Goal: Task Accomplishment & Management: Use online tool/utility

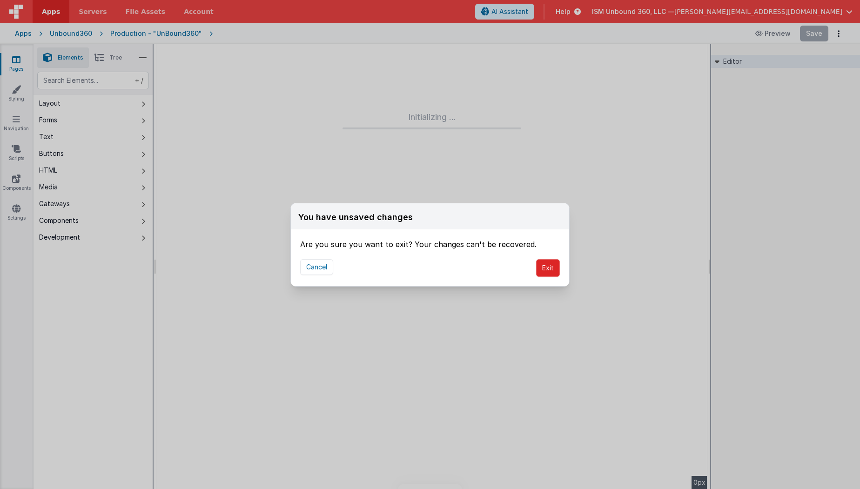
click at [543, 271] on button "Exit" at bounding box center [548, 268] width 24 height 18
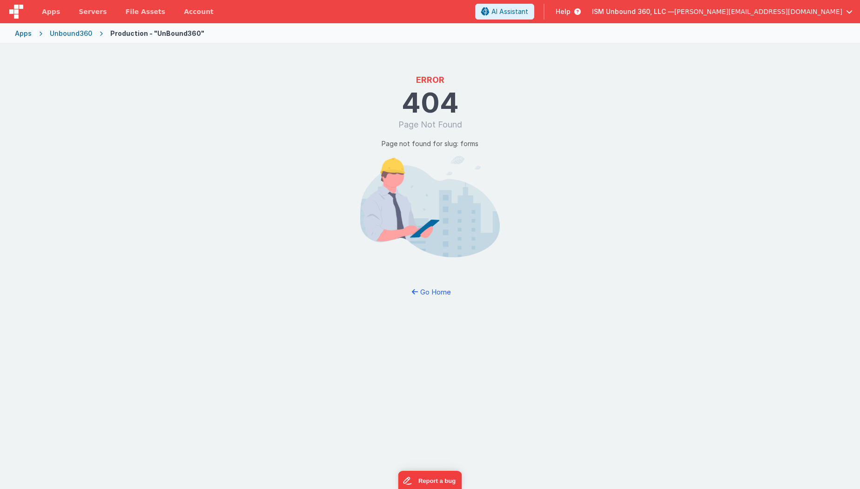
click at [18, 28] on div "Apps Unbound360 Production - "UnBound360"" at bounding box center [430, 33] width 860 height 20
click at [20, 30] on div "Apps" at bounding box center [23, 33] width 17 height 9
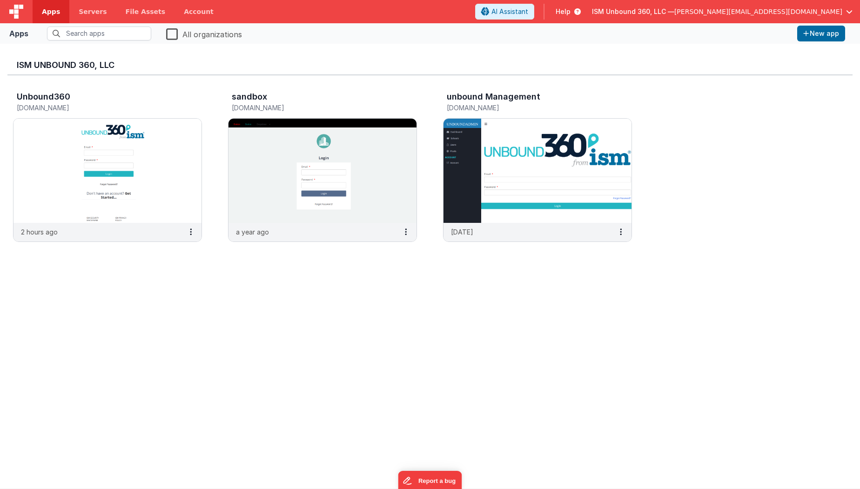
click at [675, 12] on span "ISM Unbound 360, LLC —" at bounding box center [633, 11] width 82 height 9
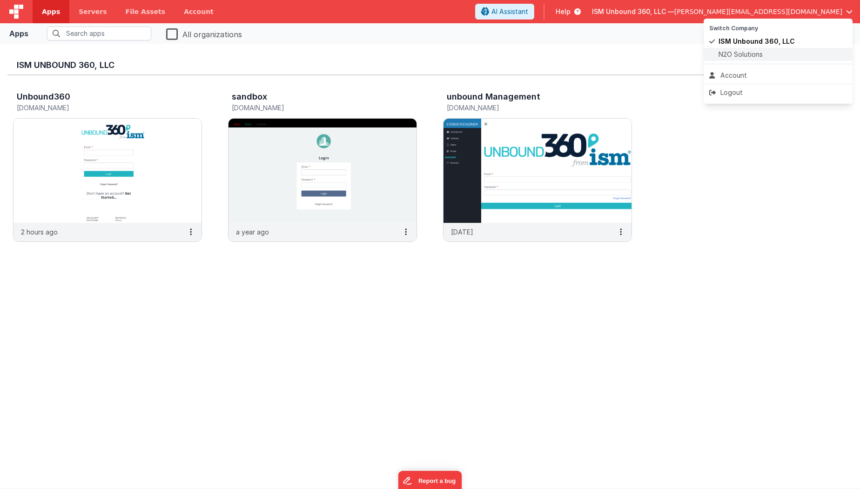
click at [732, 50] on span "N2O Solutions" at bounding box center [741, 54] width 44 height 9
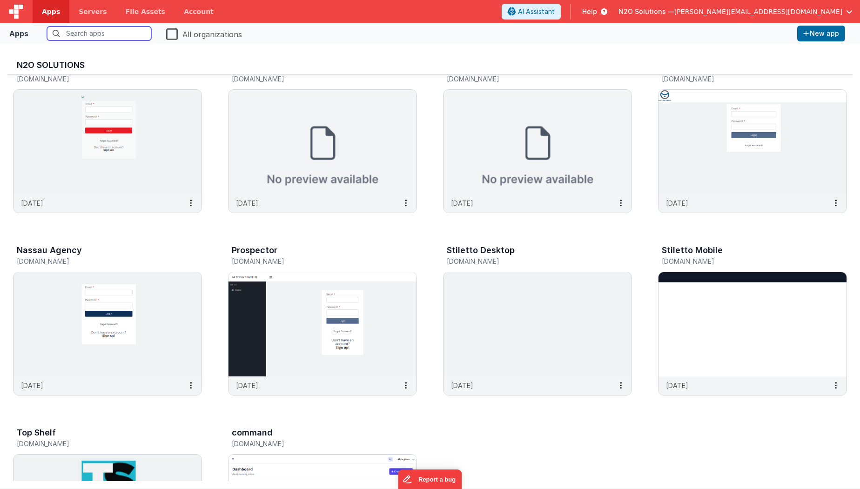
scroll to position [330, 0]
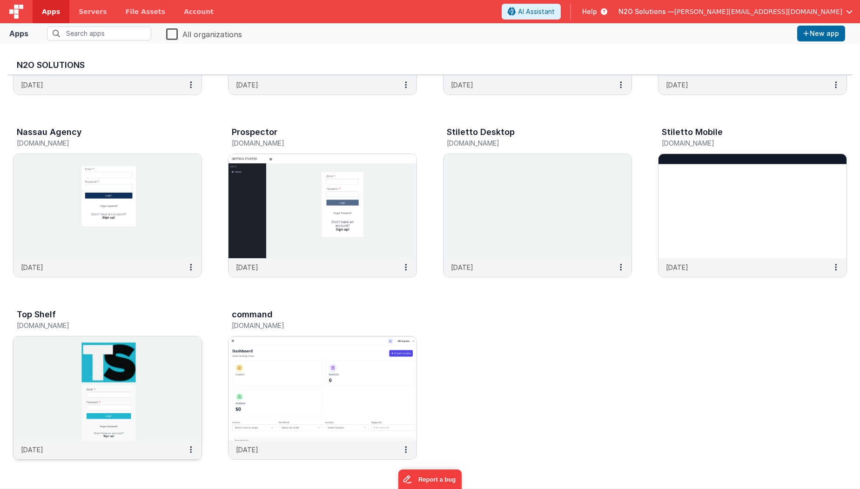
click at [196, 352] on img at bounding box center [107, 389] width 188 height 104
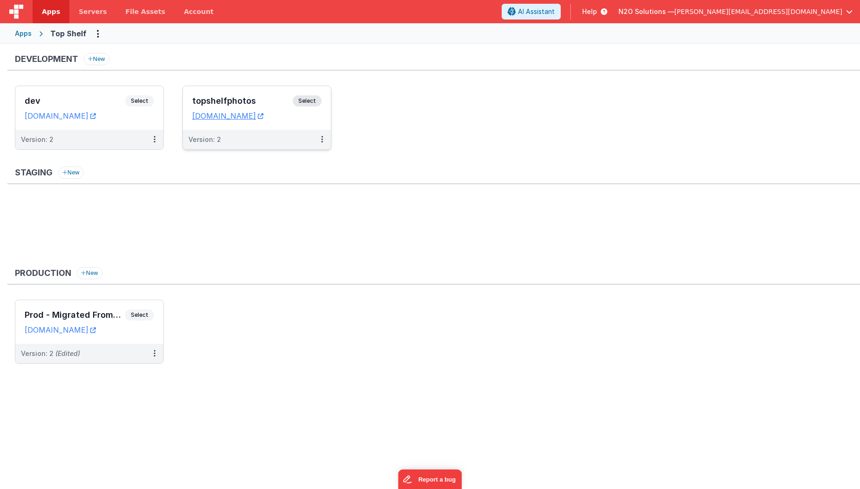
click at [273, 147] on div "Version: 2" at bounding box center [257, 140] width 148 height 20
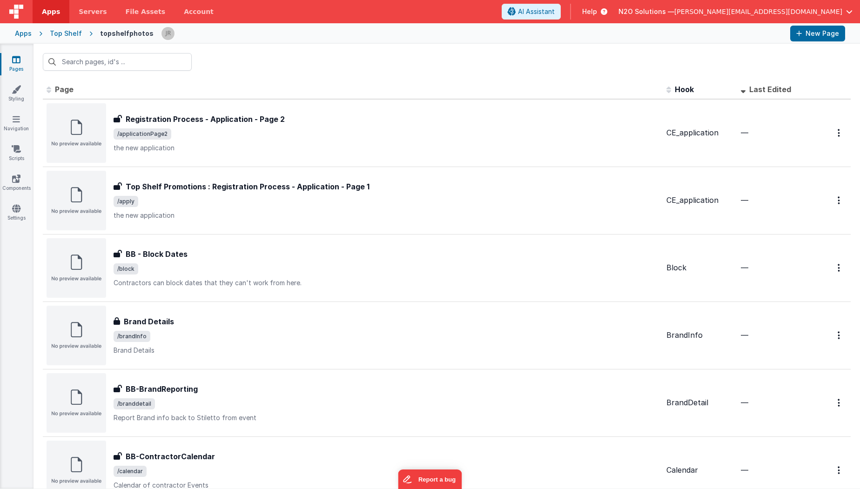
click at [65, 35] on div "Top Shelf" at bounding box center [66, 33] width 32 height 9
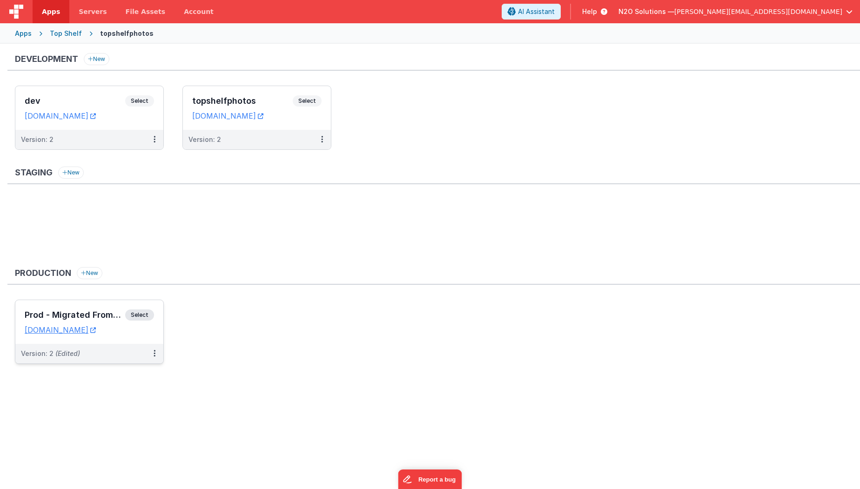
click at [99, 357] on div "Version: 2 (Edited)" at bounding box center [89, 354] width 148 height 20
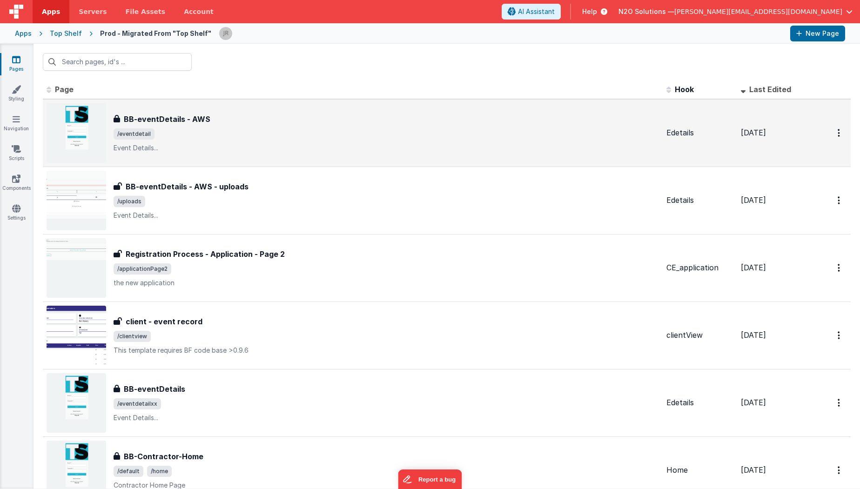
click at [448, 141] on div "BB-eventDetails - AWS BB-eventDetails - AWS /eventdetail Event Details..." at bounding box center [387, 133] width 546 height 39
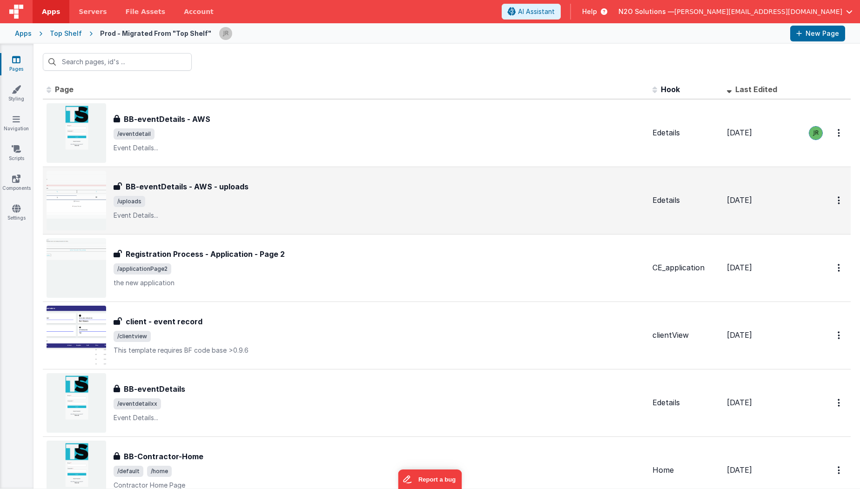
click at [275, 189] on div "BB-eventDetails - AWS - uploads" at bounding box center [380, 186] width 532 height 11
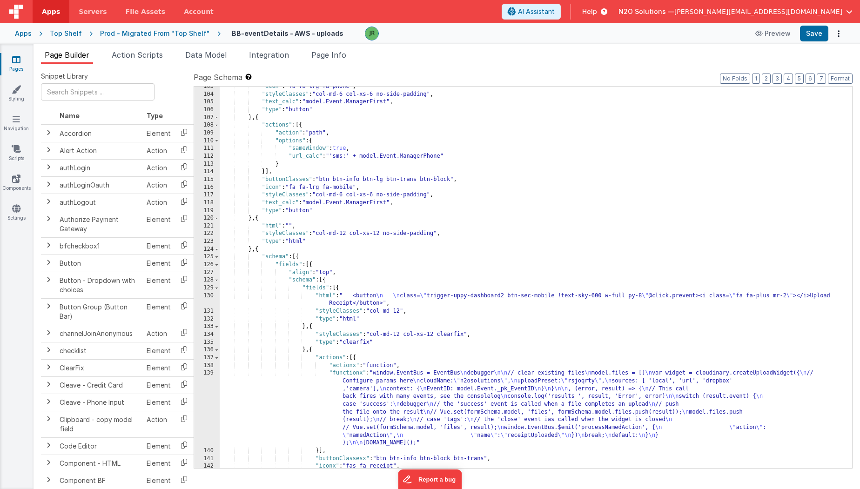
scroll to position [1294, 0]
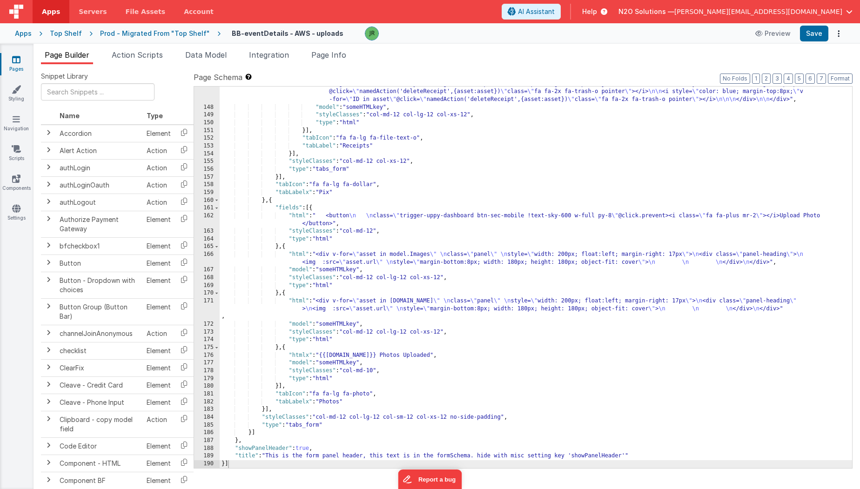
click at [344, 263] on div ""html" : "<div v-for= \" asset in model.receipts \" class= \" panel \" style= \…" at bounding box center [536, 283] width 633 height 420
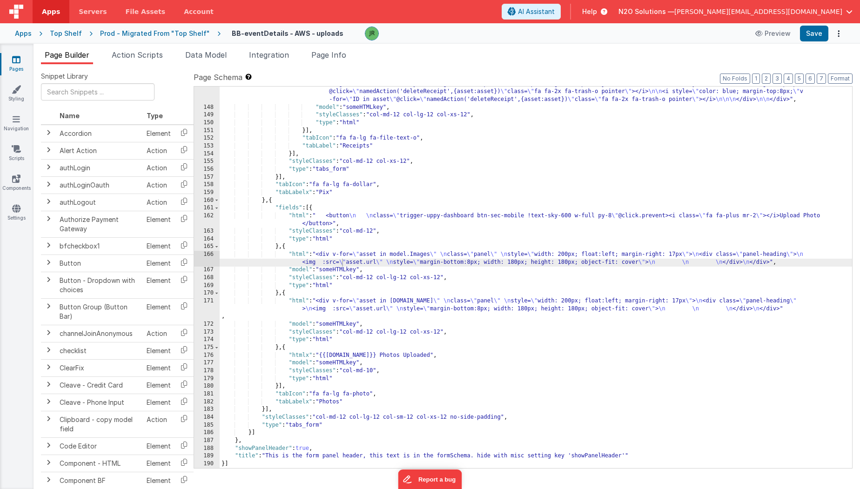
click at [649, 277] on div ""html" : "<div v-for= \" asset in model.receipts \" class= \" panel \" style= \…" at bounding box center [536, 283] width 633 height 420
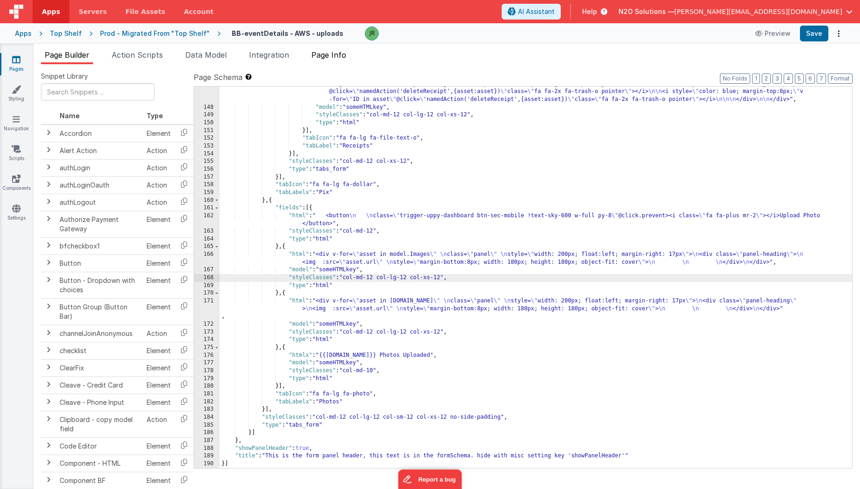
click at [322, 60] on li "Page Info" at bounding box center [329, 56] width 42 height 15
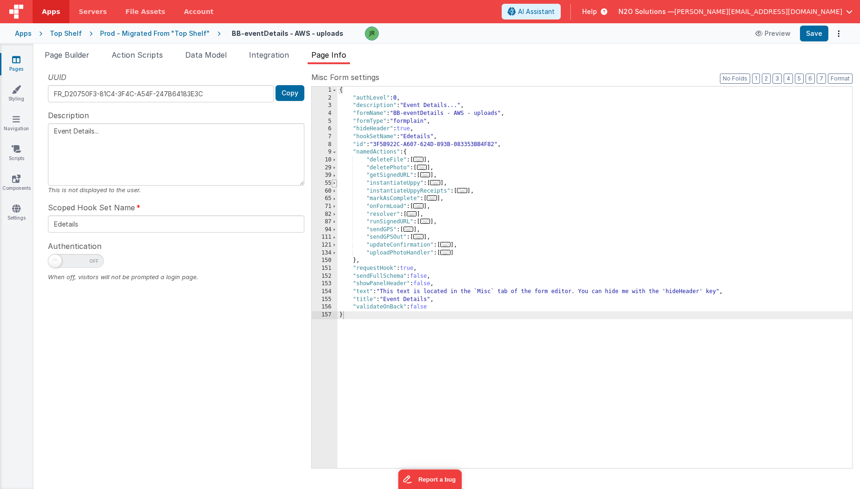
click at [335, 182] on span at bounding box center [334, 184] width 5 height 8
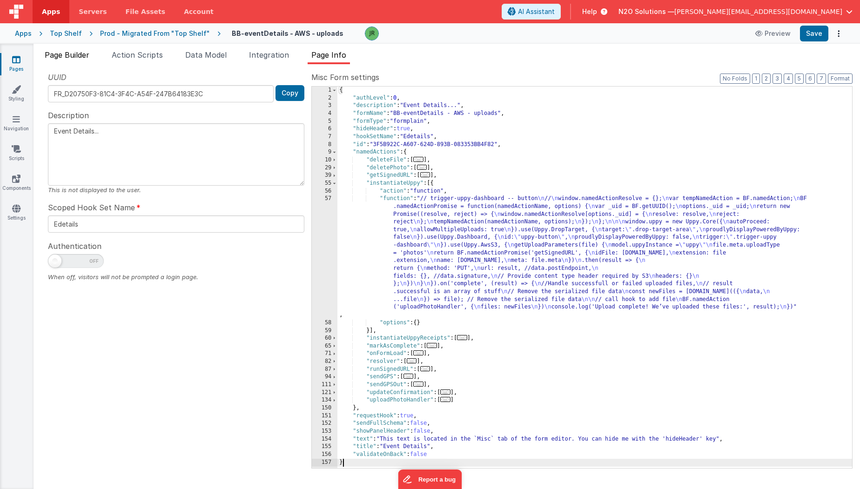
click at [78, 52] on span "Page Builder" at bounding box center [67, 54] width 45 height 9
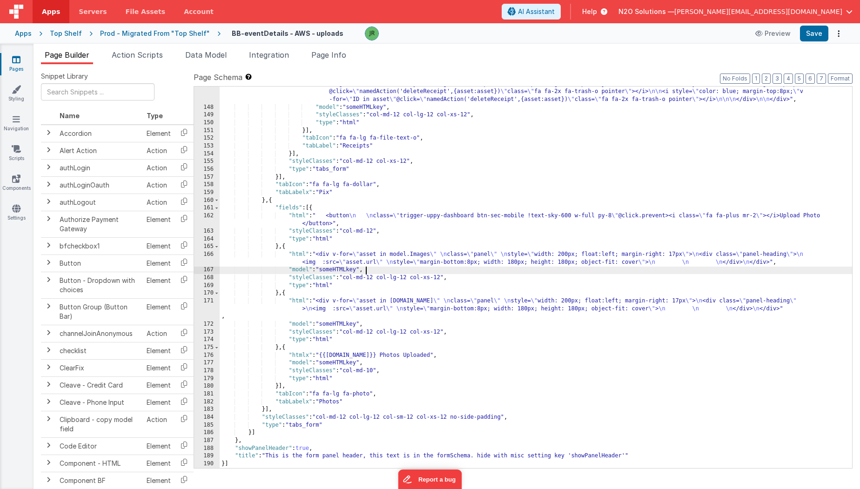
click at [652, 270] on div ""html" : "<div v-for= \" asset in model.receipts \" class= \" panel \" style= \…" at bounding box center [536, 283] width 633 height 420
click at [684, 214] on div ""html" : "<div v-for= \" asset in model.receipts \" class= \" panel \" style= \…" at bounding box center [536, 283] width 633 height 420
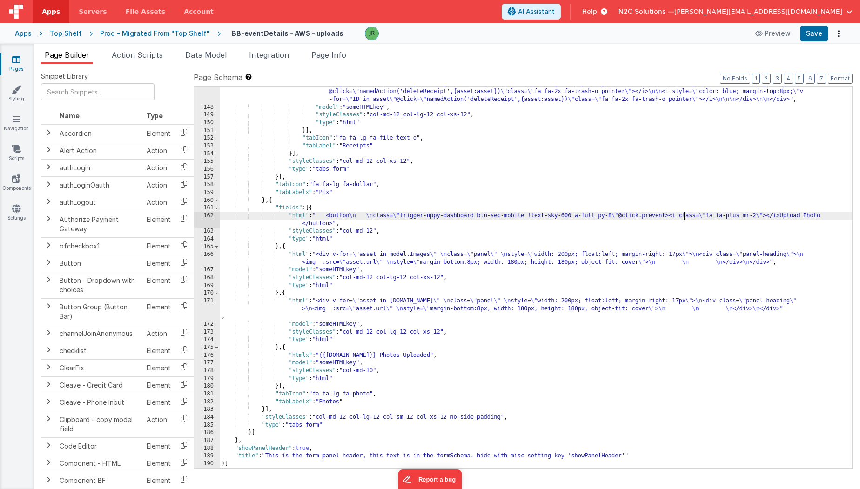
click at [209, 216] on div "162" at bounding box center [207, 219] width 26 height 15
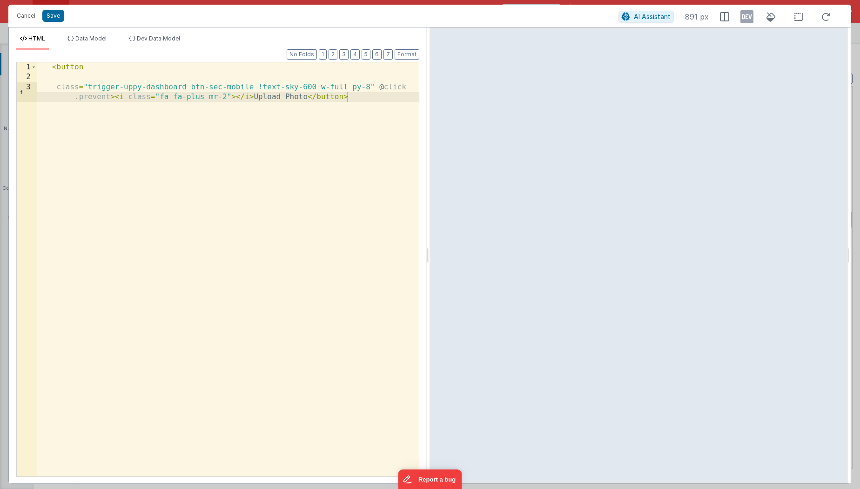
click at [109, 97] on div "< button class = "trigger-uppy-dashboard btn-sec-mobile !text-sky-600 w-full py…" at bounding box center [228, 284] width 383 height 445
click at [55, 16] on button "Save" at bounding box center [53, 16] width 22 height 12
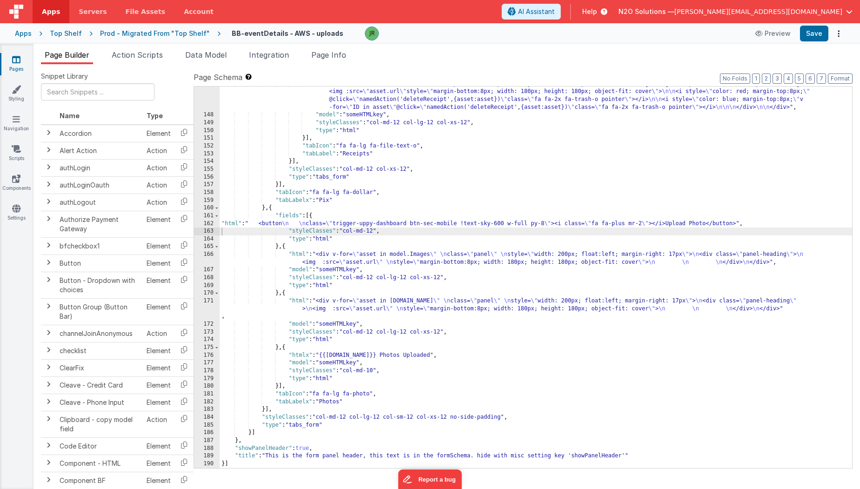
scroll to position [1286, 0]
click at [819, 30] on button "Save" at bounding box center [814, 34] width 28 height 16
click at [400, 42] on div "Apps Top Shelf Prod - Migrated From "Top Shelf" BB-eventDetails - AWS - uploads…" at bounding box center [430, 33] width 860 height 20
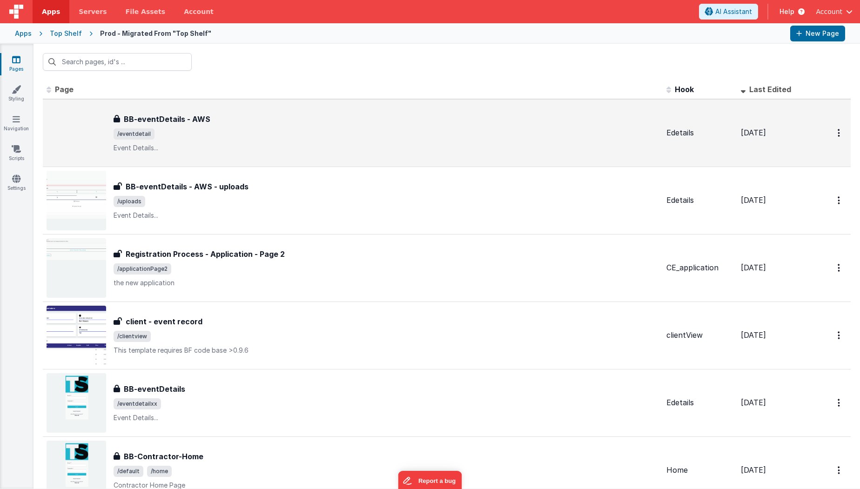
click at [312, 109] on div "BB-eventDetails - AWS BB-eventDetails - AWS /eventdetail Event Details..." at bounding box center [353, 133] width 613 height 60
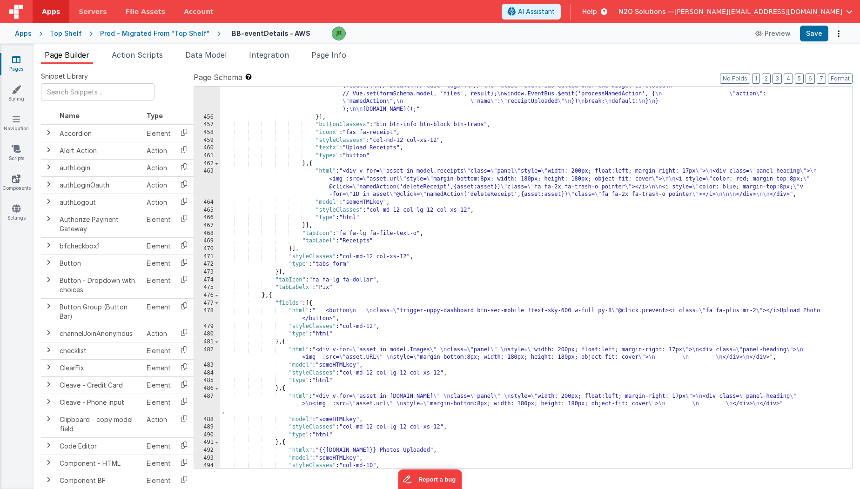
scroll to position [3725, 0]
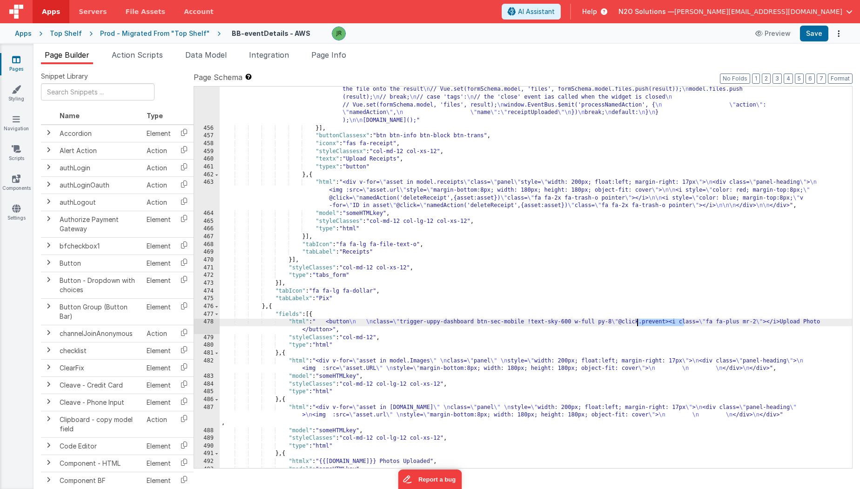
drag, startPoint x: 683, startPoint y: 320, endPoint x: 638, endPoint y: 319, distance: 45.6
click at [638, 319] on div ""functionx" : "window.EventBus = EventBus \n debugger \n\n // clear existing fi…" at bounding box center [536, 280] width 633 height 467
click at [22, 34] on div "Apps" at bounding box center [23, 33] width 17 height 9
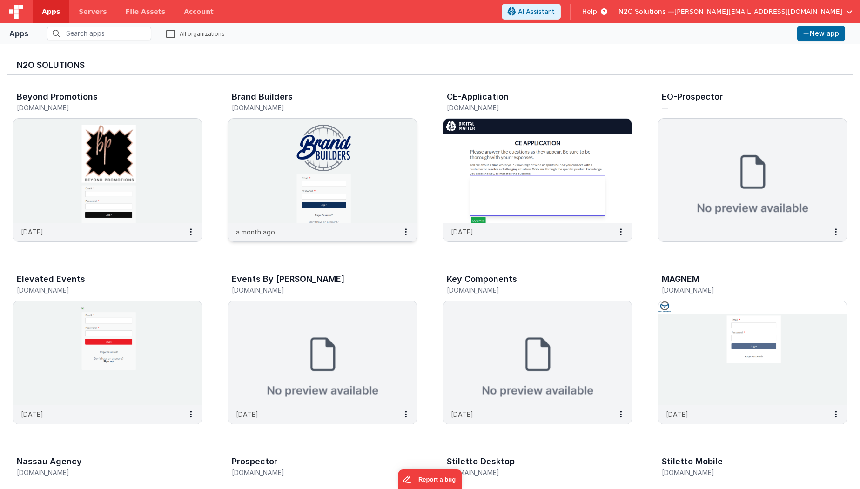
click at [365, 185] on img at bounding box center [323, 171] width 188 height 104
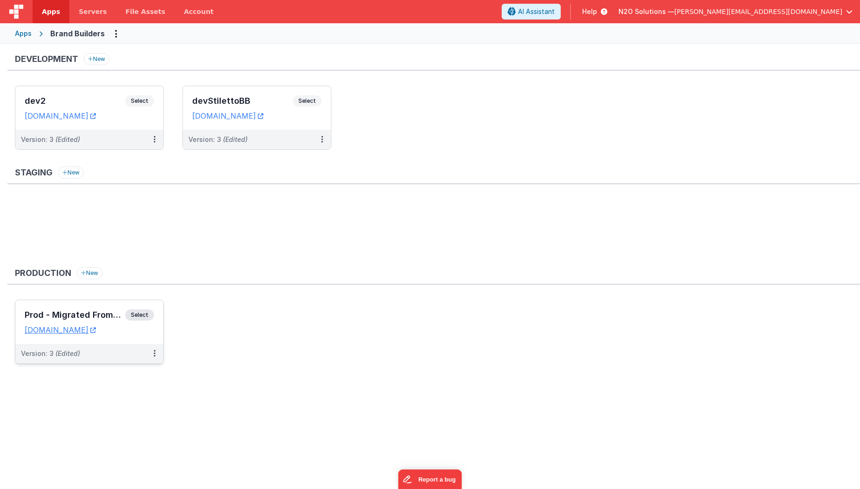
click at [137, 344] on div "Version: 3 (Edited)" at bounding box center [89, 354] width 148 height 20
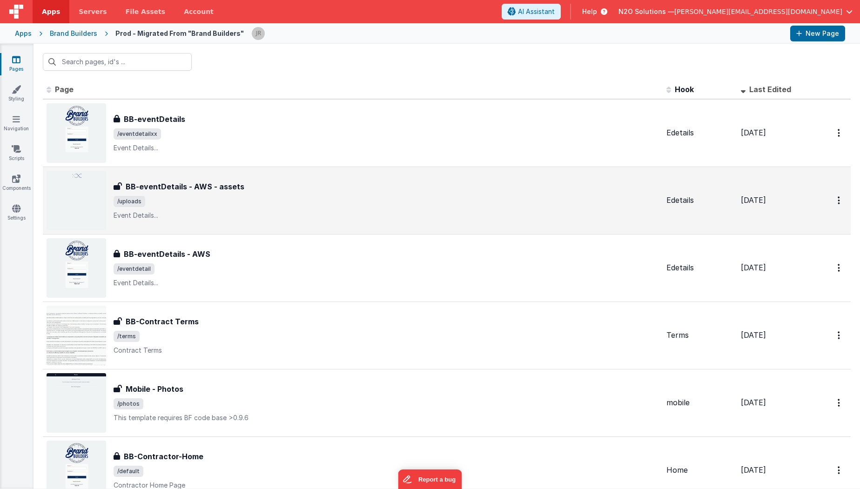
click at [410, 199] on span "/uploads" at bounding box center [387, 201] width 546 height 11
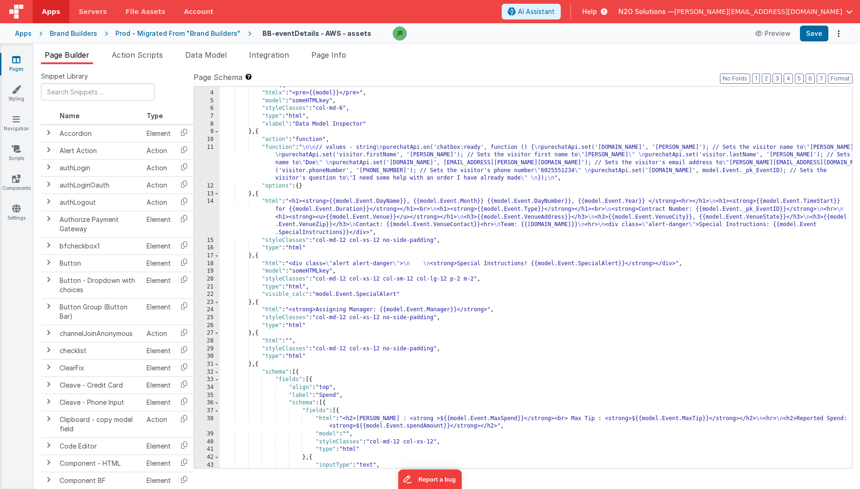
scroll to position [790, 0]
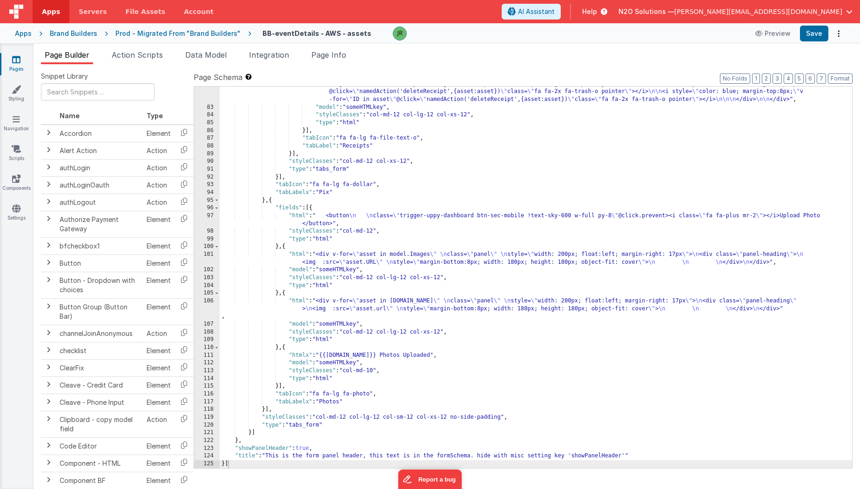
click at [535, 230] on div ""html" : "<div v-for= \" asset in model.receipts \" class= \" panel \" style= \…" at bounding box center [536, 283] width 633 height 420
click at [312, 209] on div ""html" : "<div v-for= \" asset in model.receipts \" class= \" panel \" style= \…" at bounding box center [536, 283] width 633 height 420
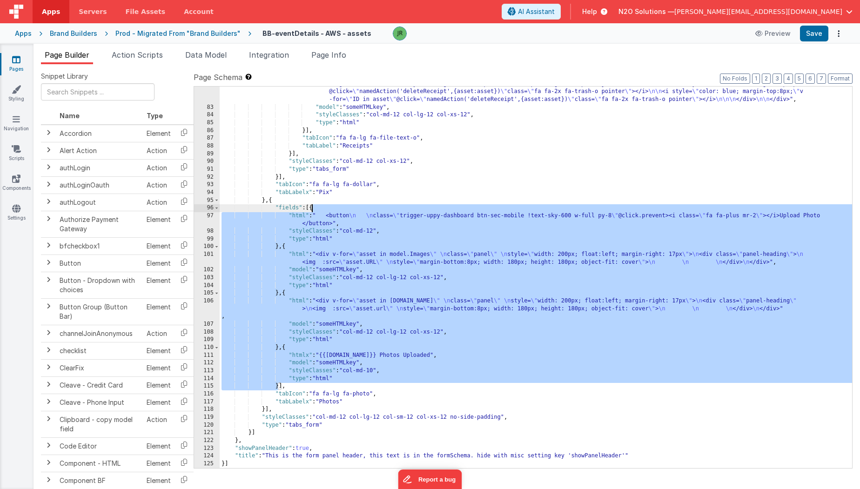
click at [312, 209] on div ""html" : "<div v-for= \" asset in model.receipts \" class= \" panel \" style= \…" at bounding box center [536, 283] width 633 height 420
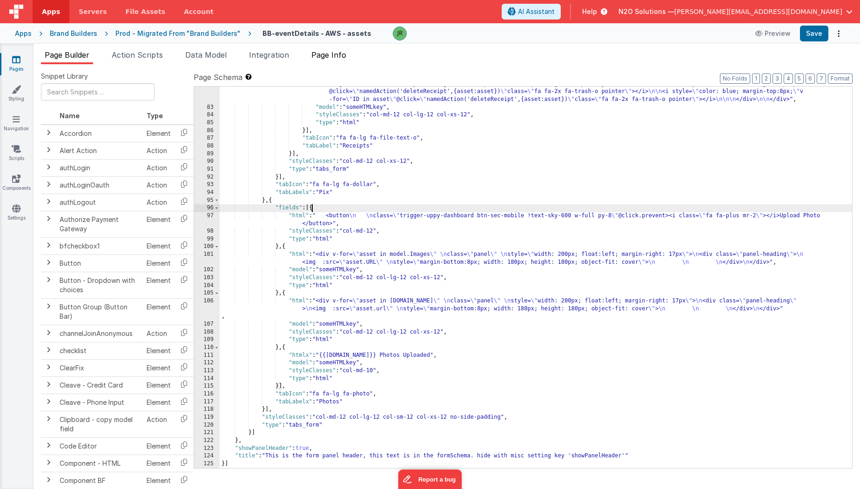
click at [344, 57] on span "Page Info" at bounding box center [328, 54] width 35 height 9
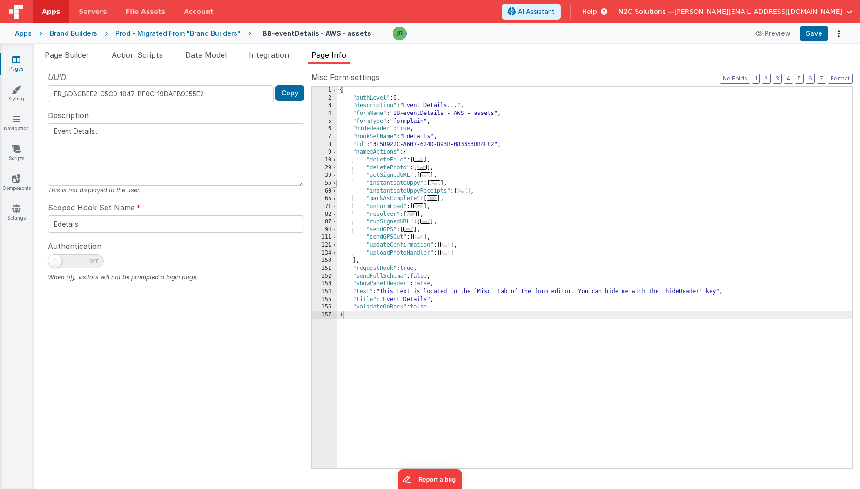
click at [335, 183] on span at bounding box center [334, 184] width 5 height 8
